Goal: Task Accomplishment & Management: Use online tool/utility

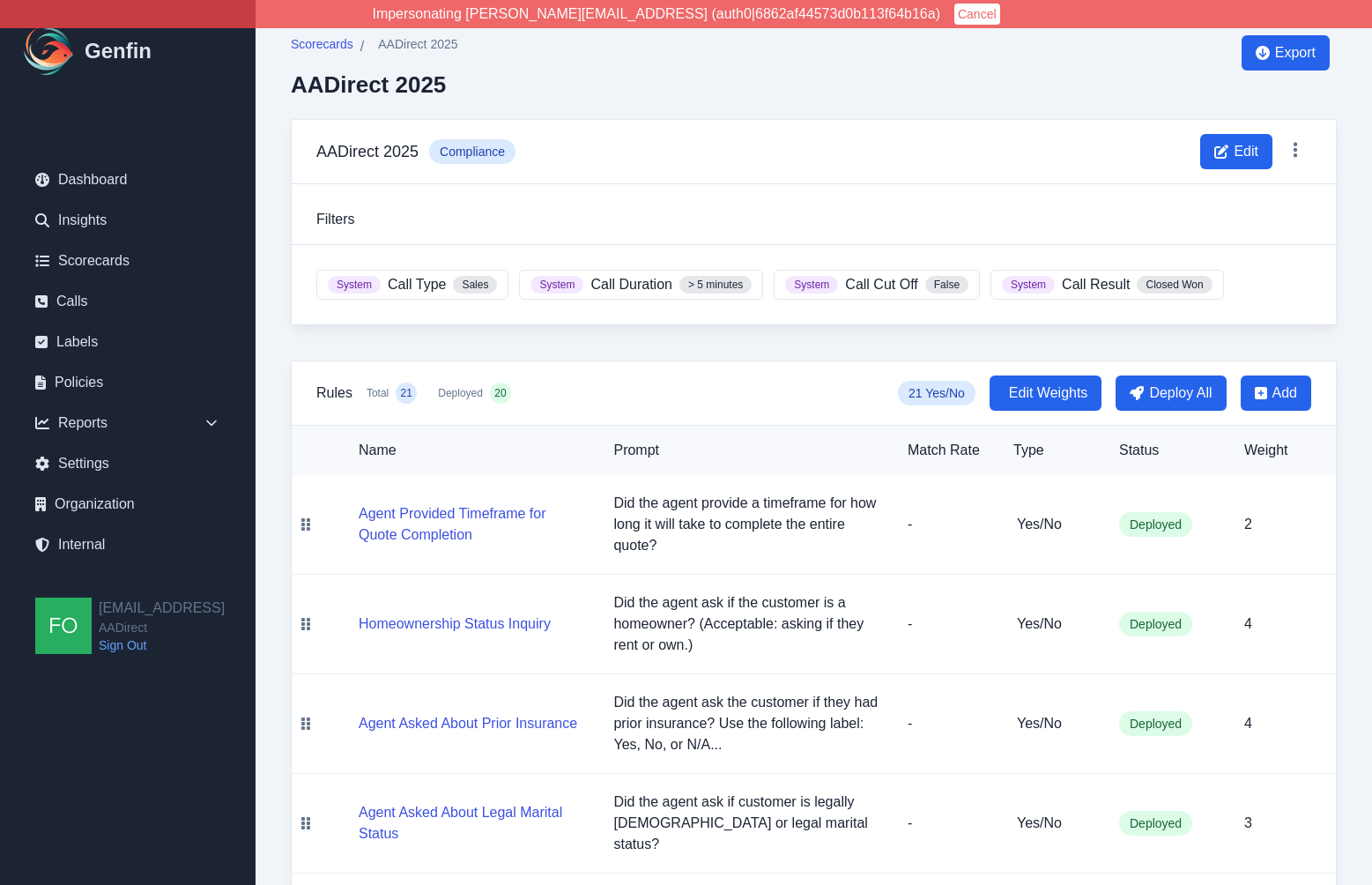
scroll to position [258, 0]
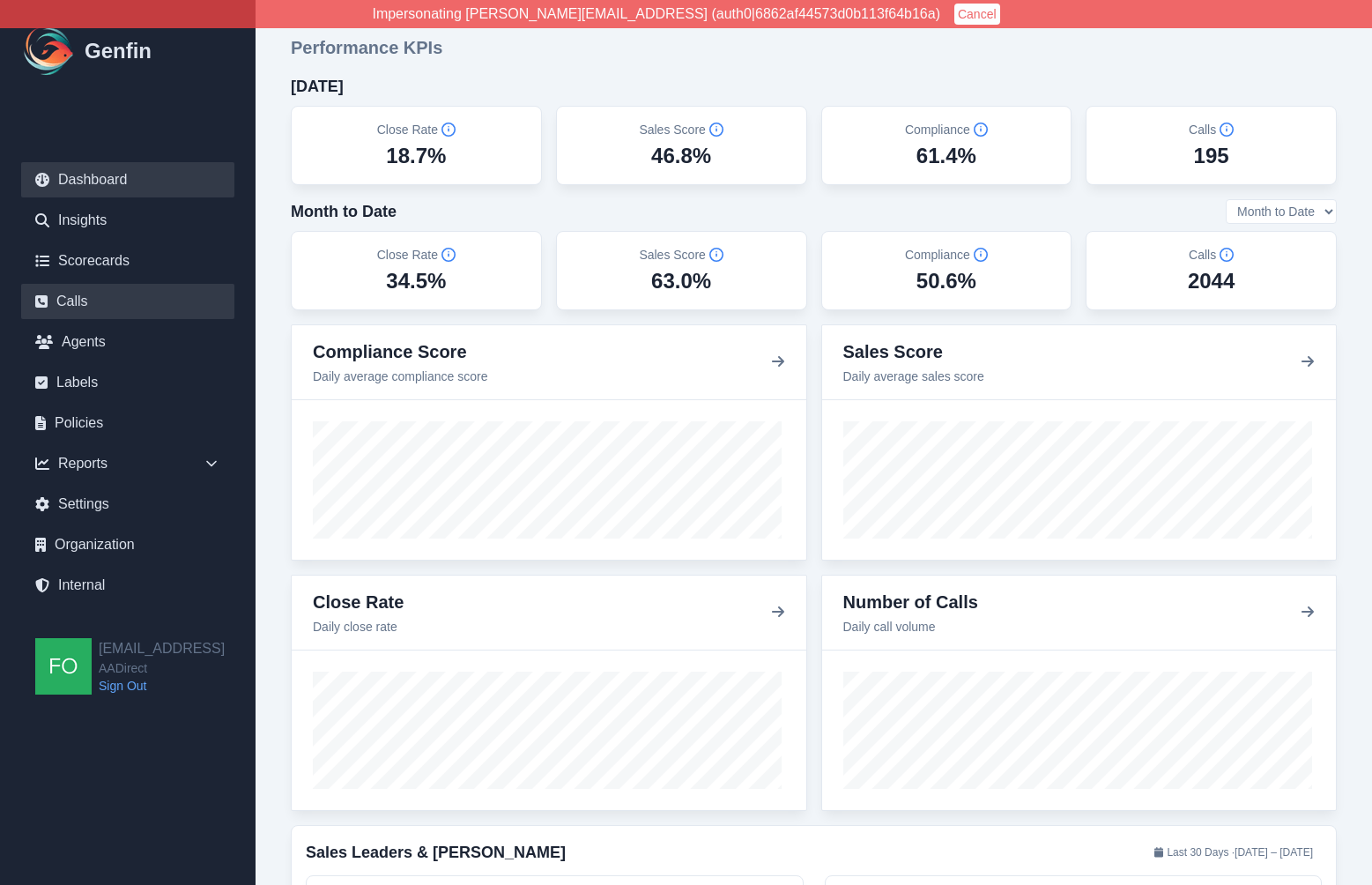
click at [104, 302] on link "Calls" at bounding box center [127, 301] width 213 height 35
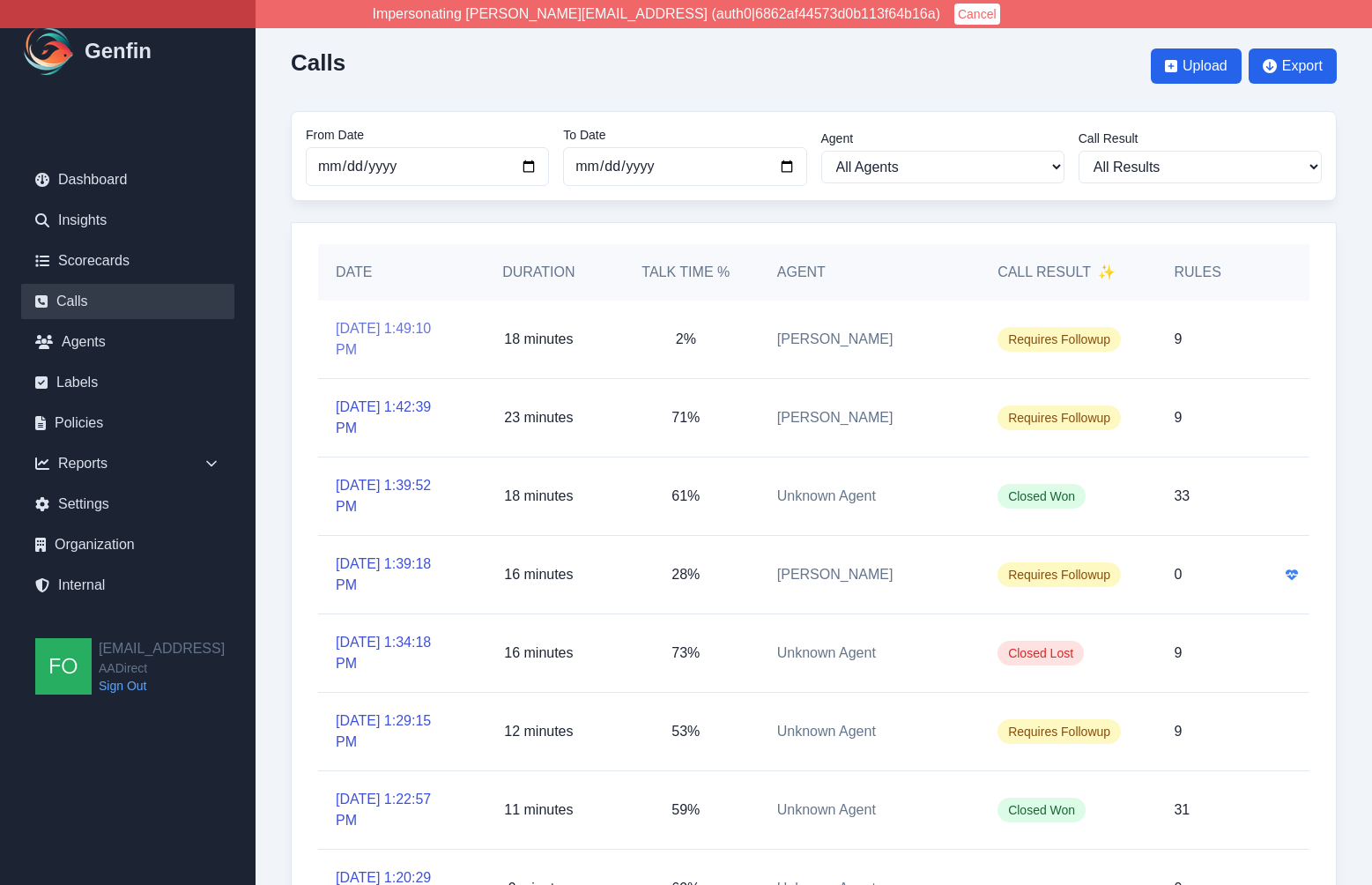
click at [372, 326] on link "9/27/2025, 1:49:10 PM" at bounding box center [392, 339] width 112 height 43
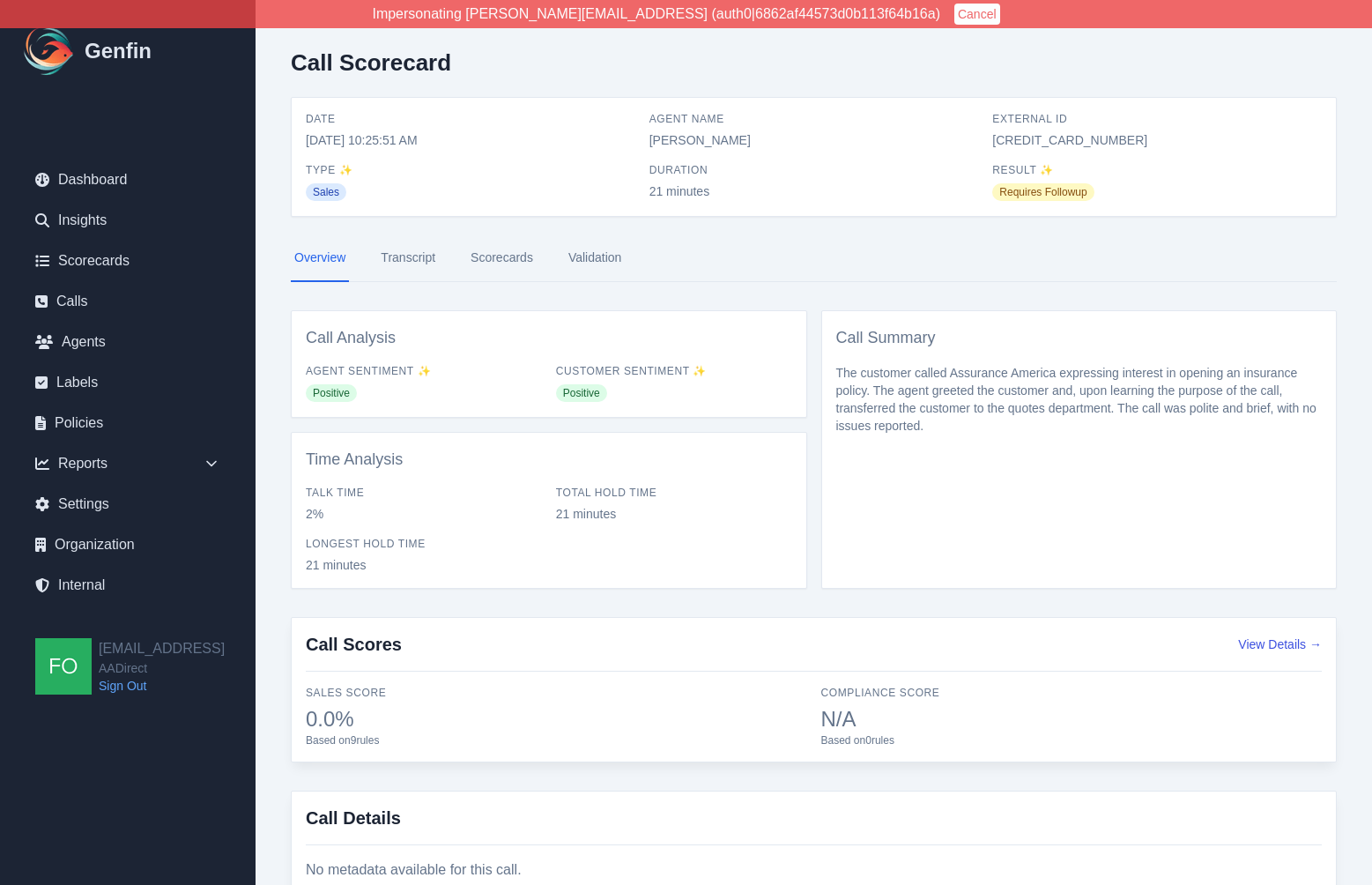
click at [416, 263] on link "Transcript" at bounding box center [407, 258] width 61 height 47
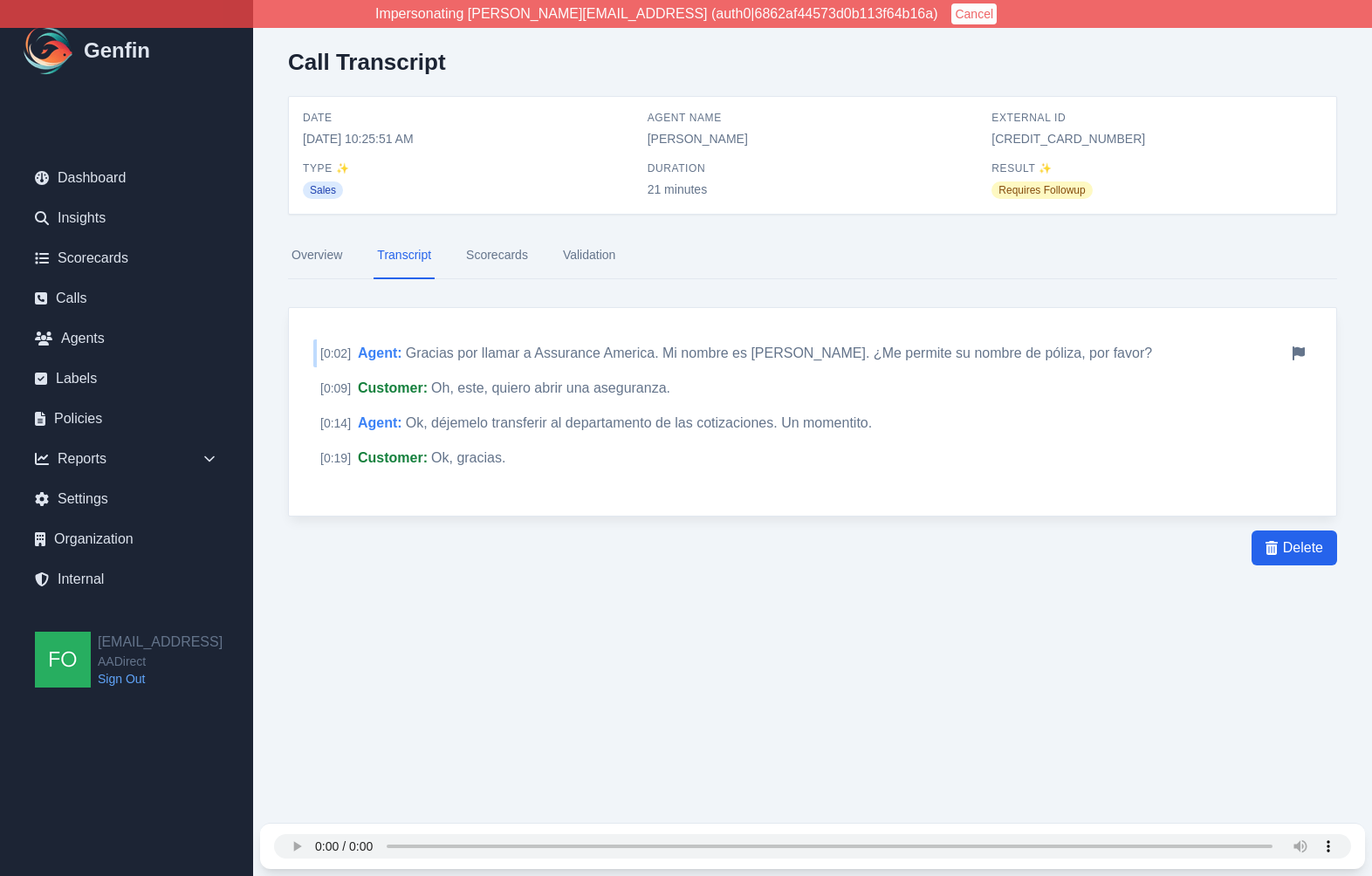
click at [570, 353] on span "Gracias por llamar a Assurance America. Mi nombre es Janie. ¿Me permite su nomb…" at bounding box center [779, 353] width 746 height 15
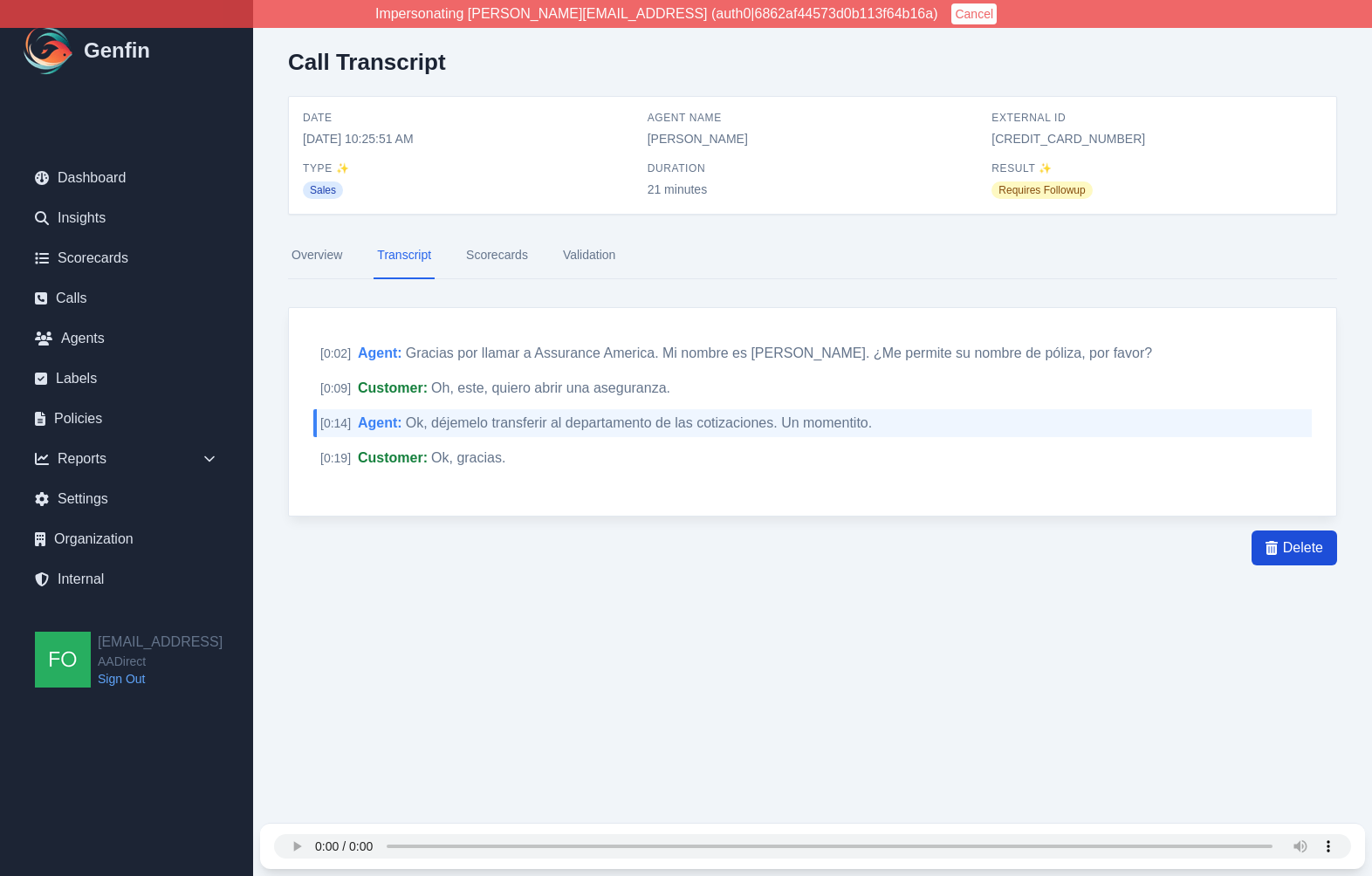
click at [1300, 547] on span "Delete" at bounding box center [1303, 548] width 40 height 21
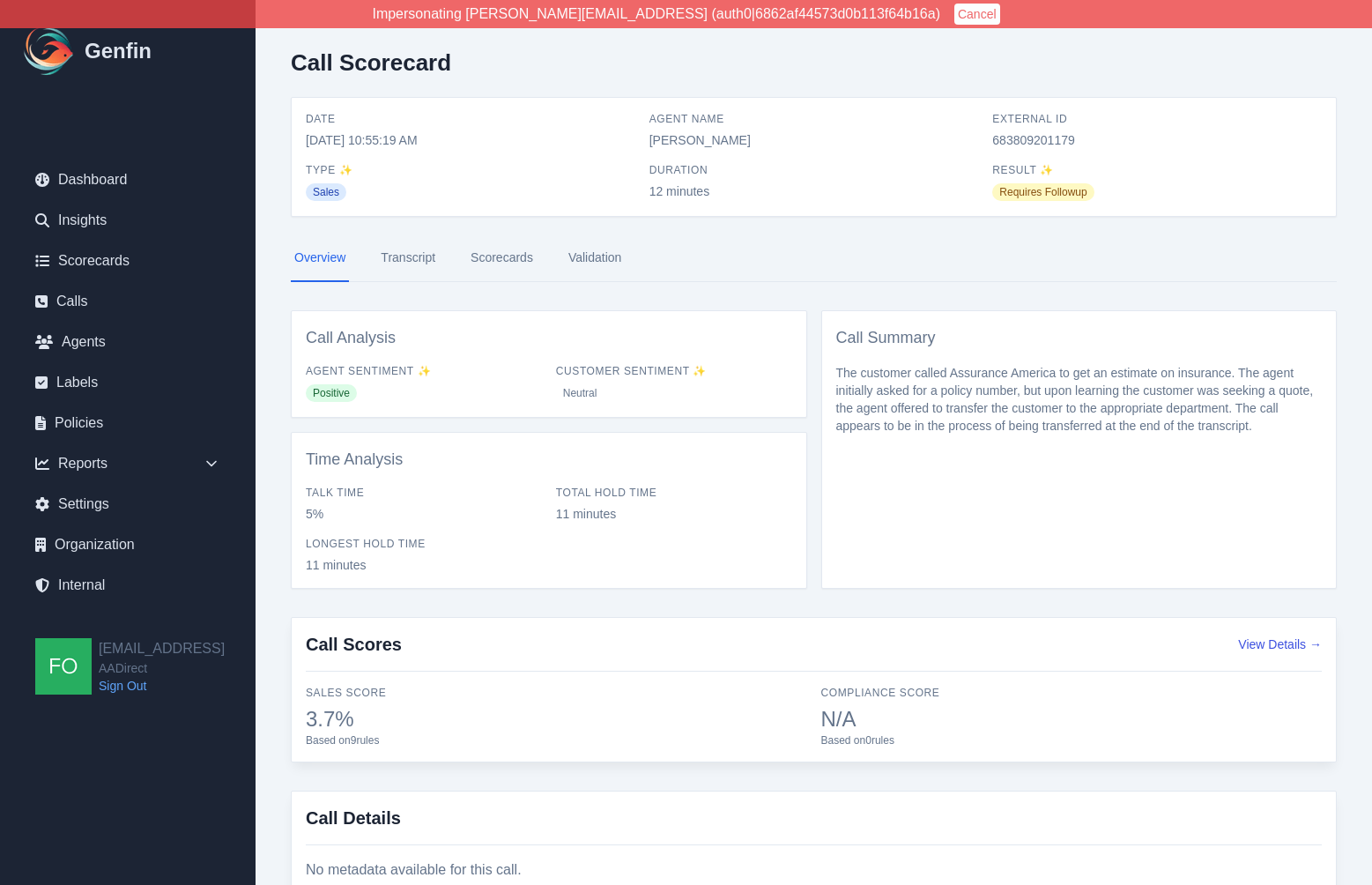
click at [428, 266] on link "Transcript" at bounding box center [407, 258] width 61 height 47
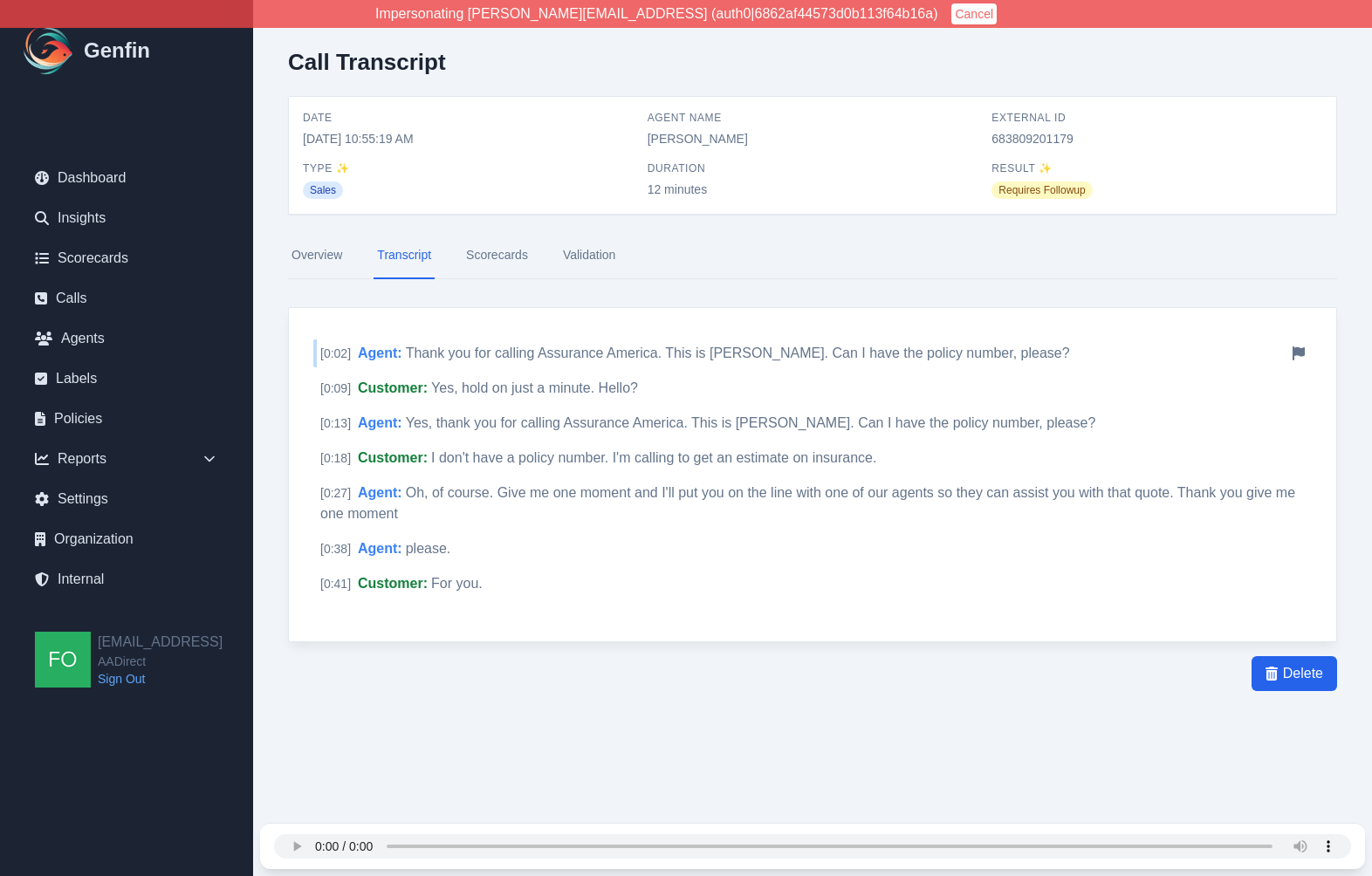
click at [431, 346] on span "Thank you for calling Assurance America. This is Annalie. Can I have the policy…" at bounding box center [738, 353] width 664 height 15
